Goal: Information Seeking & Learning: Learn about a topic

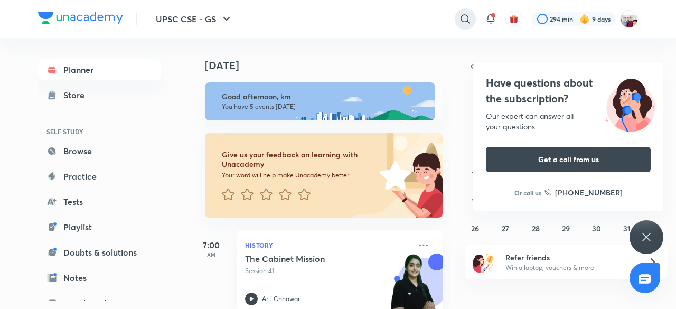
click at [461, 17] on icon at bounding box center [465, 19] width 13 height 13
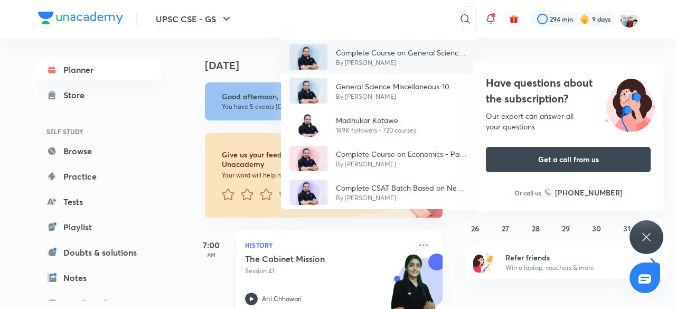
click at [402, 53] on p "Complete Course on General Science 2024-25" at bounding box center [401, 52] width 131 height 11
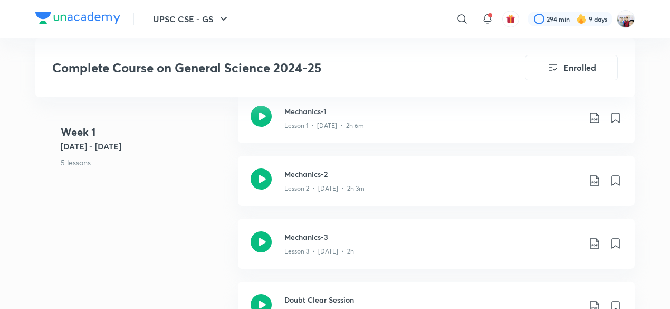
scroll to position [655, 0]
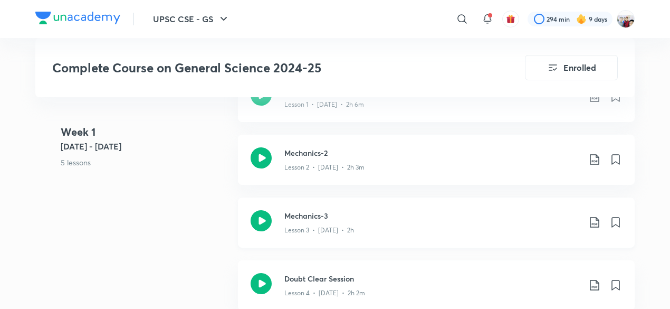
click at [362, 210] on h3 "Mechanics-3" at bounding box center [433, 215] width 296 height 11
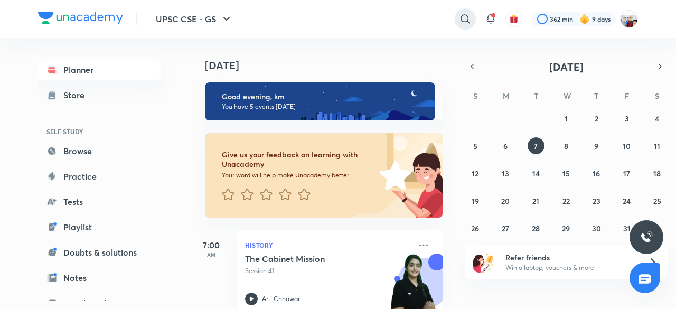
click at [462, 20] on icon at bounding box center [465, 19] width 13 height 13
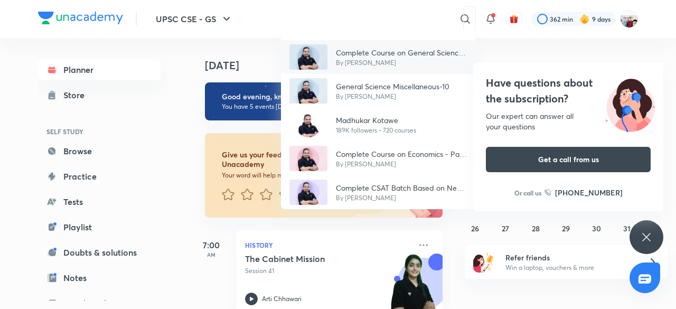
click at [415, 60] on p "By Madhukar Kotawe" at bounding box center [401, 63] width 131 height 10
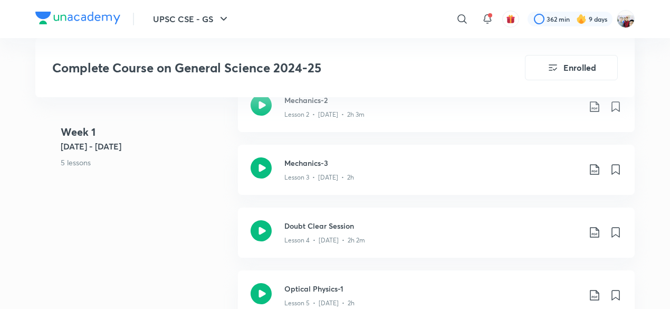
scroll to position [760, 0]
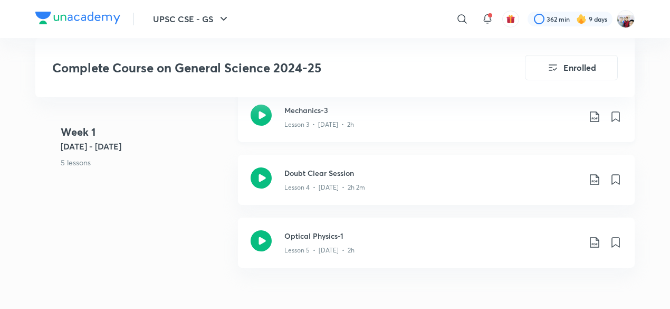
click at [343, 117] on div "Lesson 3 • Sep 20 • 2h" at bounding box center [433, 123] width 296 height 14
